Goal: Find specific page/section: Find specific page/section

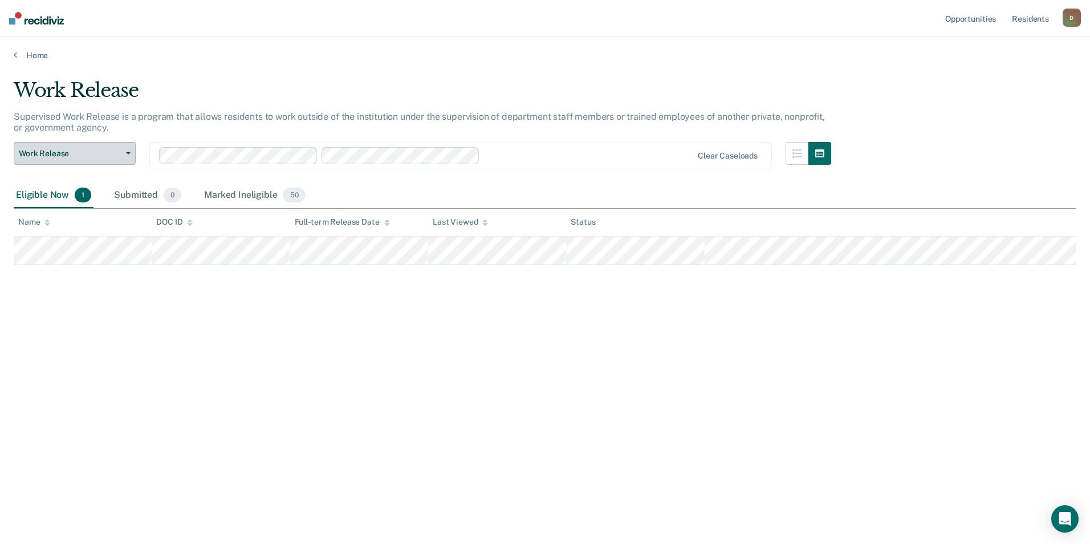
click at [106, 152] on span "Work Release" at bounding box center [70, 154] width 103 height 10
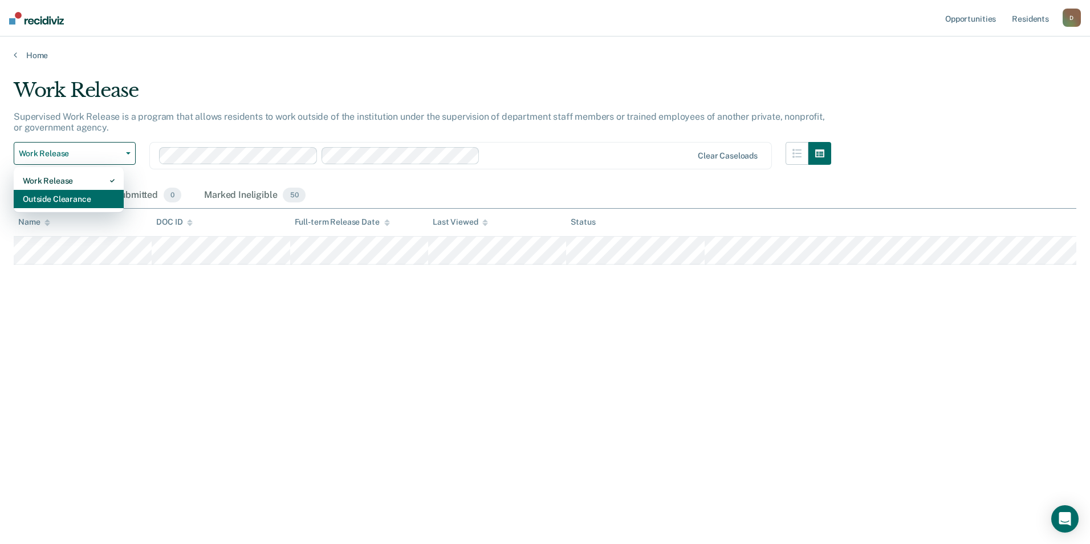
click at [101, 197] on div "Outside Clearance" at bounding box center [69, 199] width 92 height 18
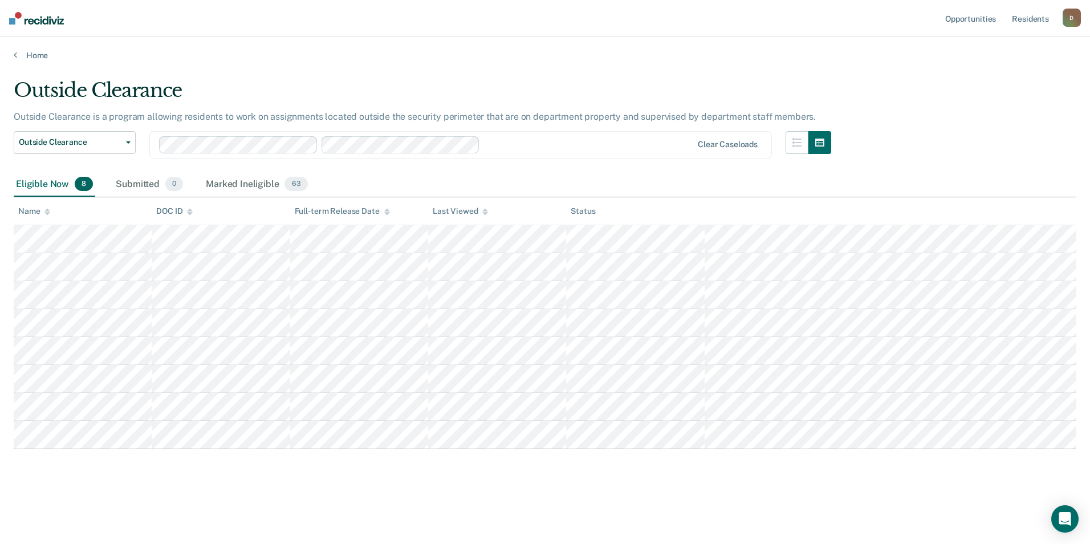
click at [692, 143] on div at bounding box center [589, 144] width 208 height 13
click at [712, 139] on div "Clear caseloads" at bounding box center [460, 144] width 623 height 27
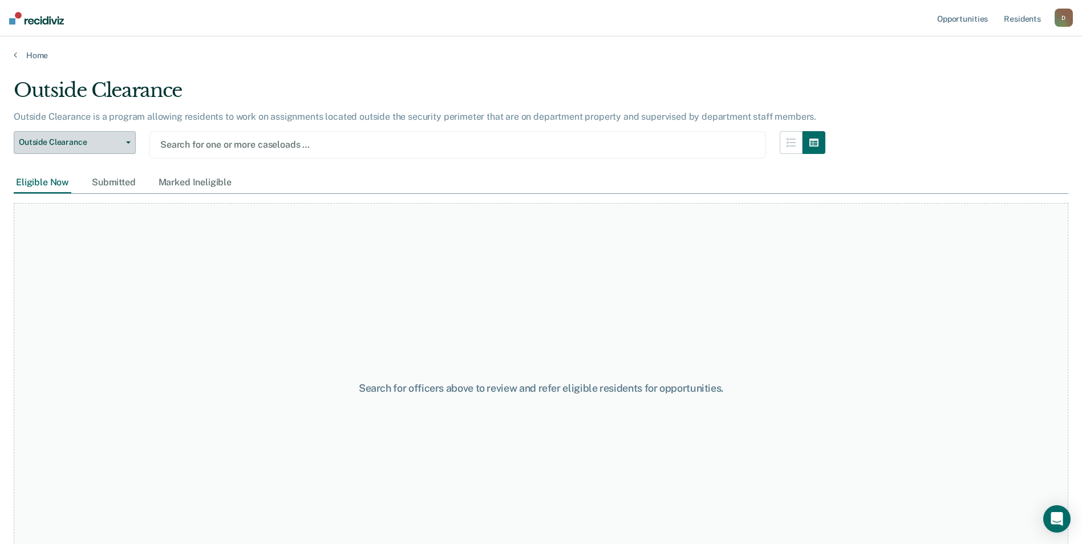
click at [124, 143] on span "button" at bounding box center [125, 142] width 9 height 2
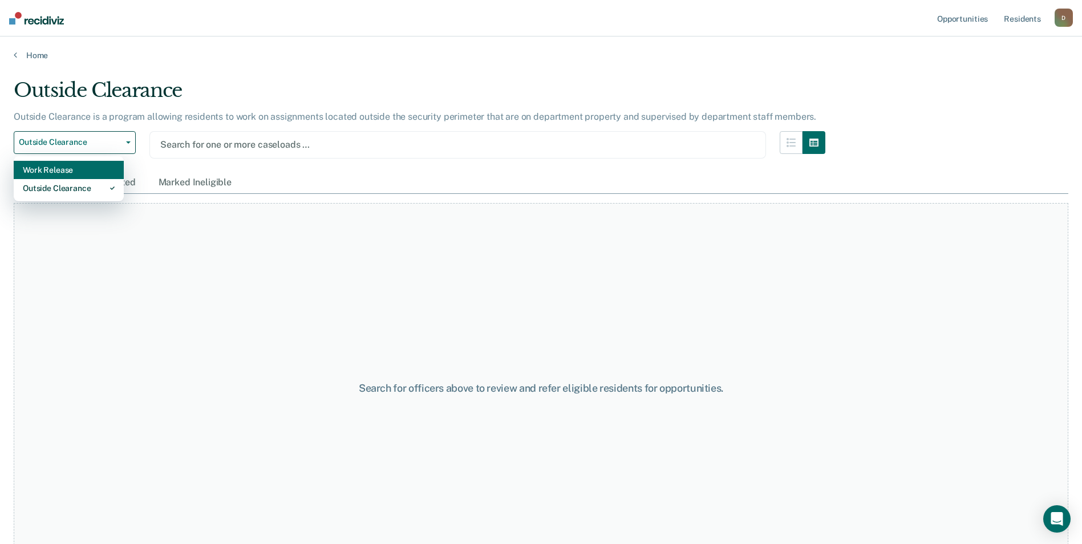
click at [91, 176] on div "Work Release" at bounding box center [69, 170] width 92 height 18
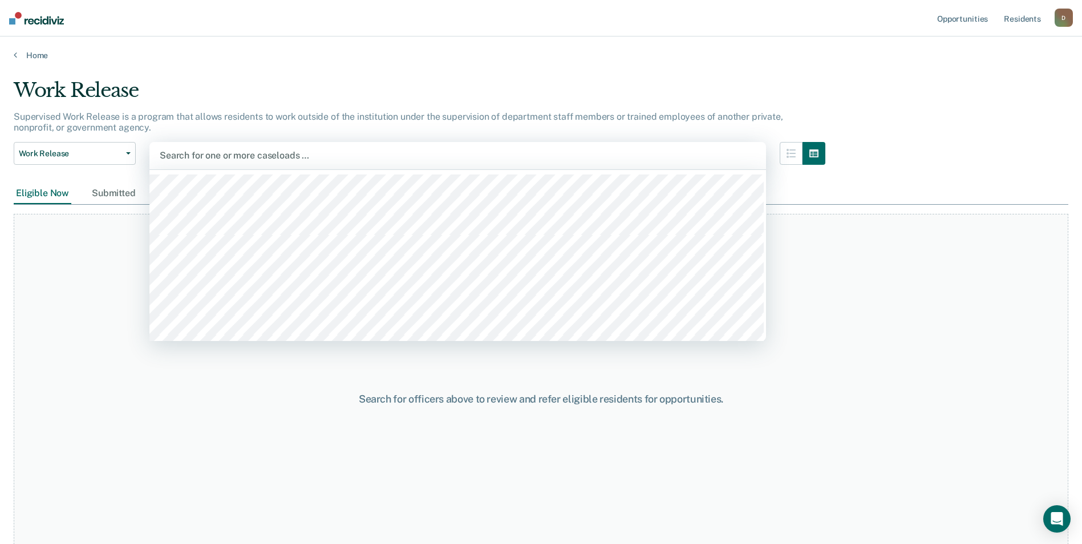
click at [707, 160] on div at bounding box center [458, 155] width 596 height 13
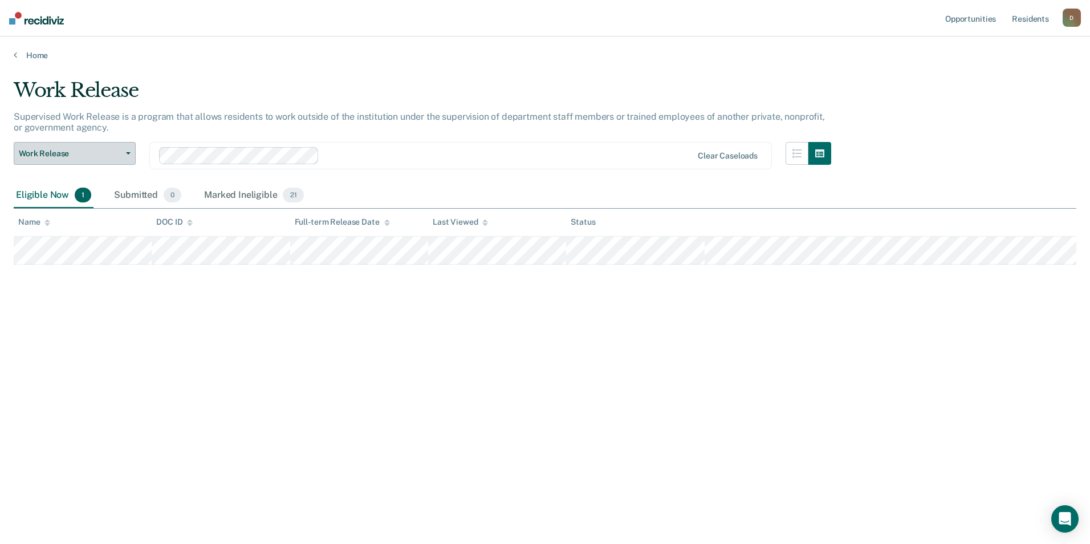
click at [127, 152] on icon "button" at bounding box center [128, 153] width 5 height 2
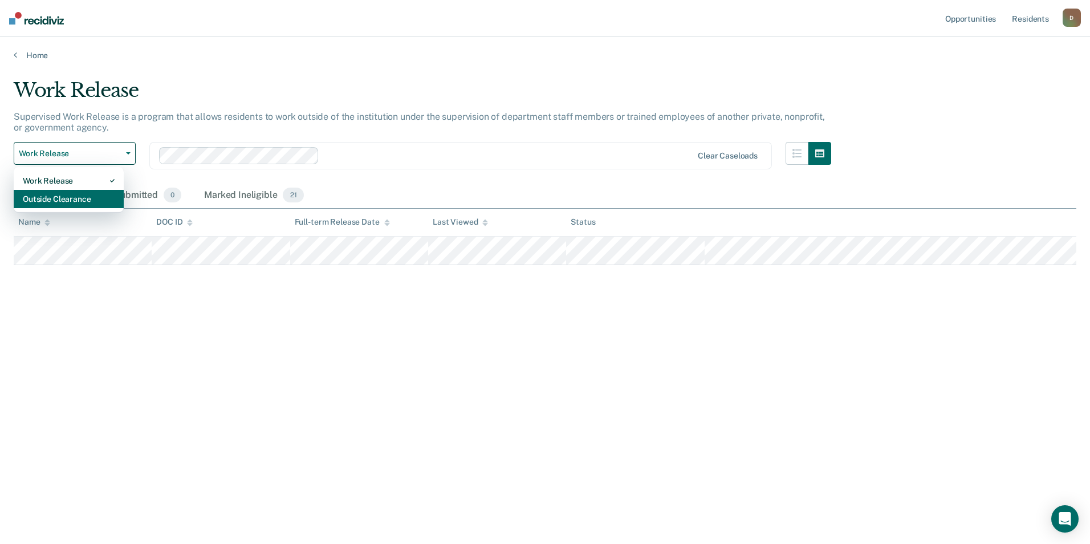
click at [108, 197] on div "Outside Clearance" at bounding box center [69, 199] width 92 height 18
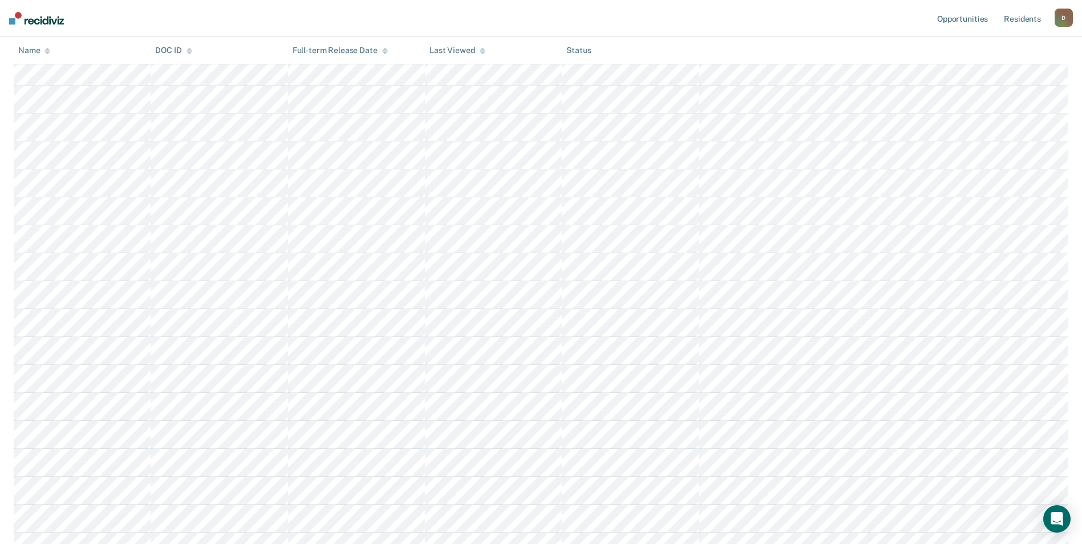
scroll to position [54, 0]
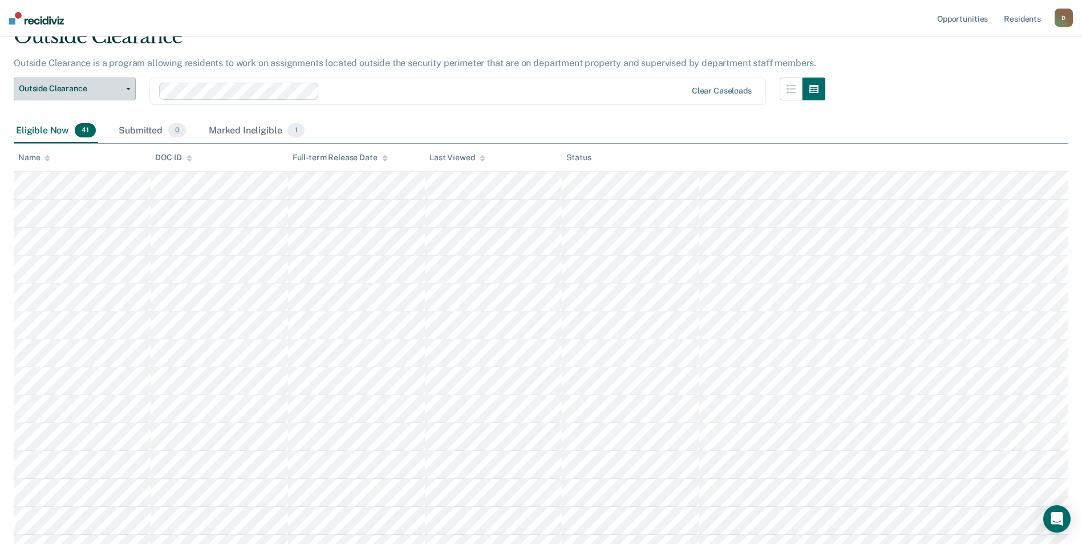
click at [117, 88] on span "Outside Clearance" at bounding box center [70, 89] width 103 height 10
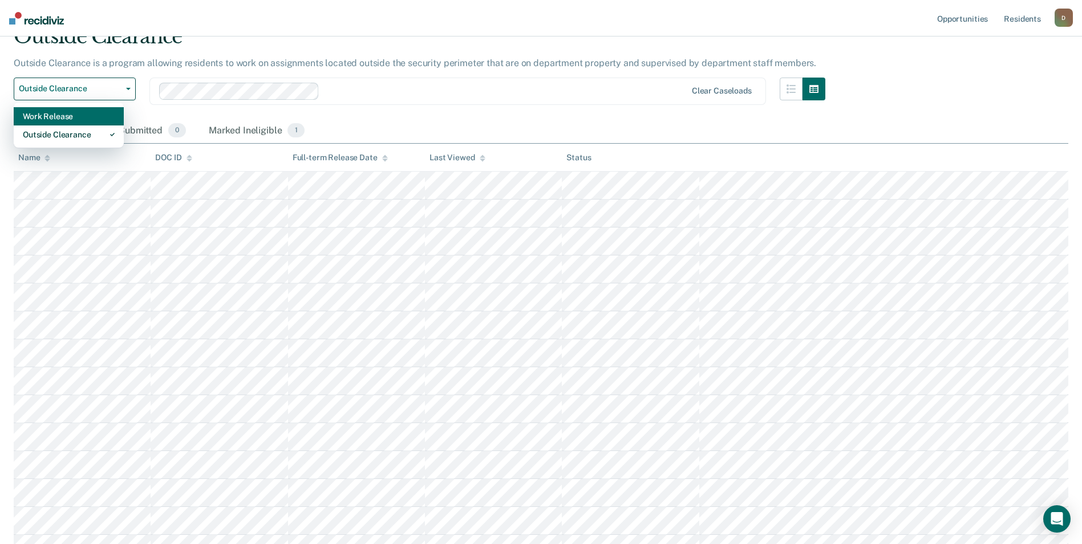
click at [59, 119] on div "Work Release" at bounding box center [69, 116] width 92 height 18
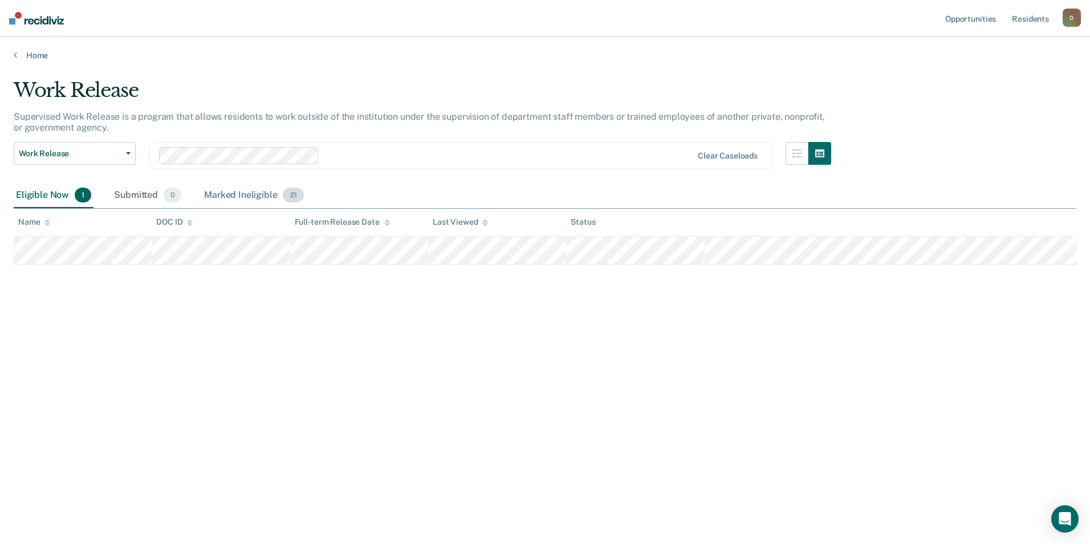
click at [266, 192] on div "Marked Ineligible 21" at bounding box center [254, 195] width 104 height 25
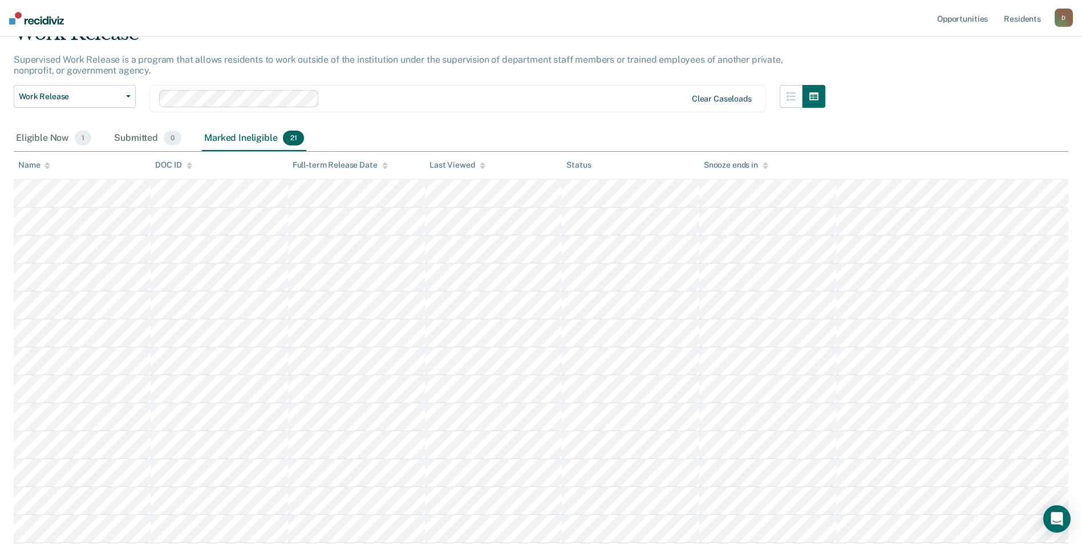
scroll to position [40, 0]
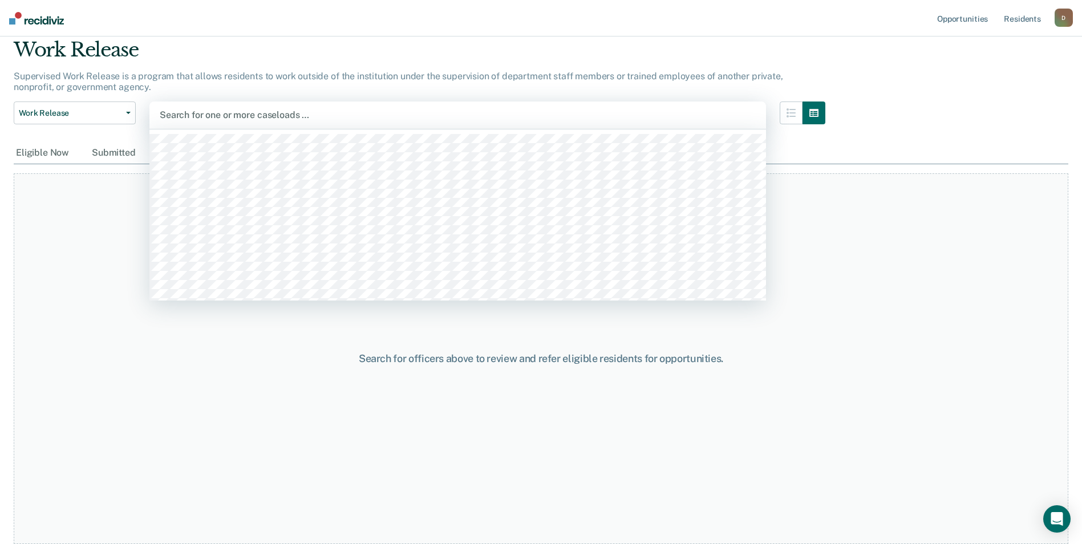
click at [434, 115] on div at bounding box center [458, 114] width 596 height 13
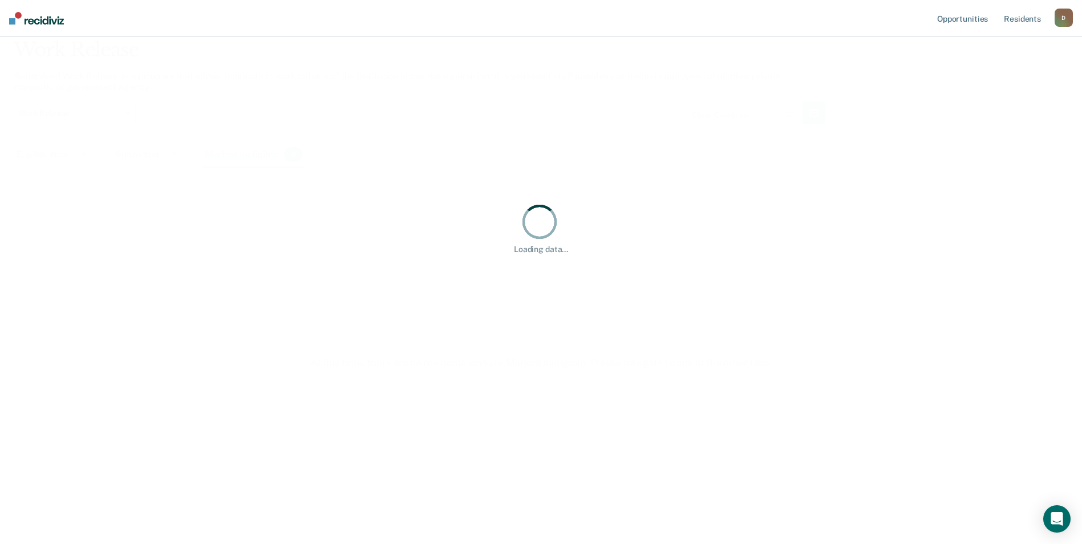
scroll to position [0, 0]
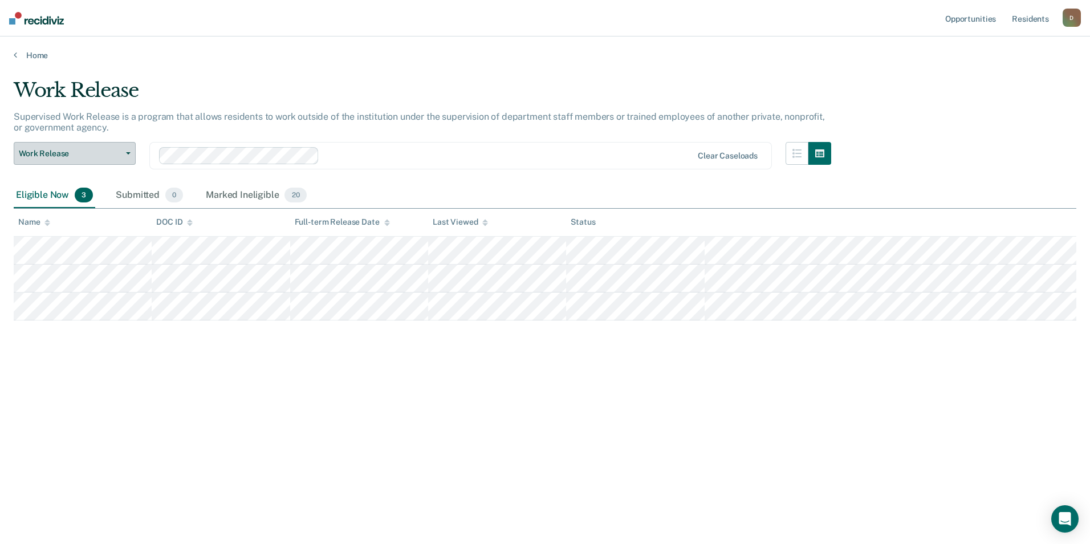
click at [106, 159] on button "Work Release" at bounding box center [75, 153] width 122 height 23
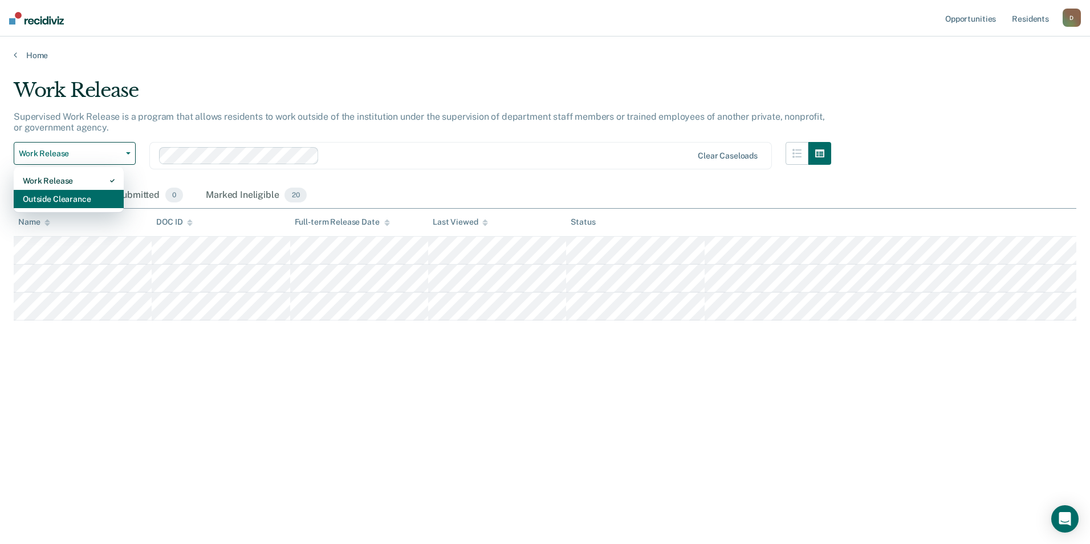
click at [109, 196] on div "Outside Clearance" at bounding box center [69, 199] width 92 height 18
